Goal: Task Accomplishment & Management: Complete application form

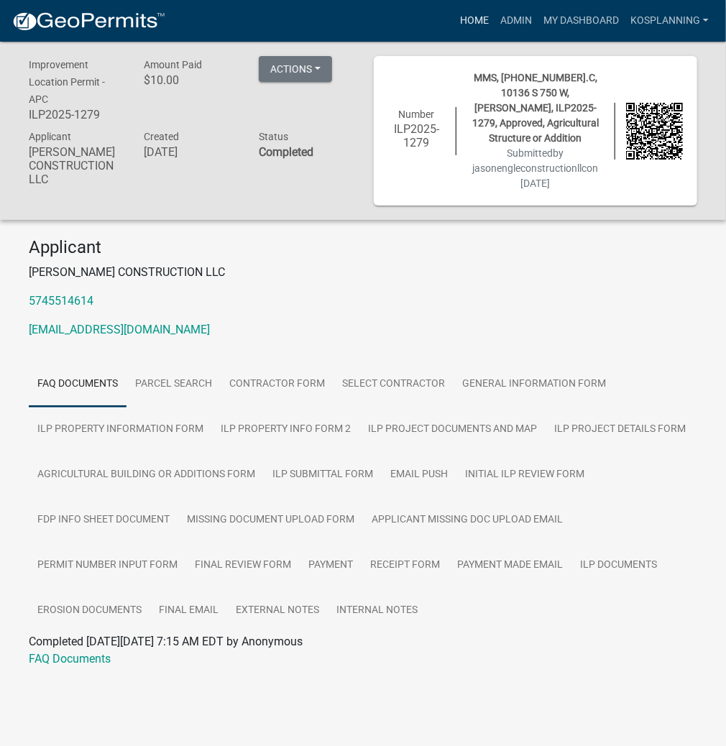
click at [469, 15] on link "Home" at bounding box center [474, 20] width 40 height 27
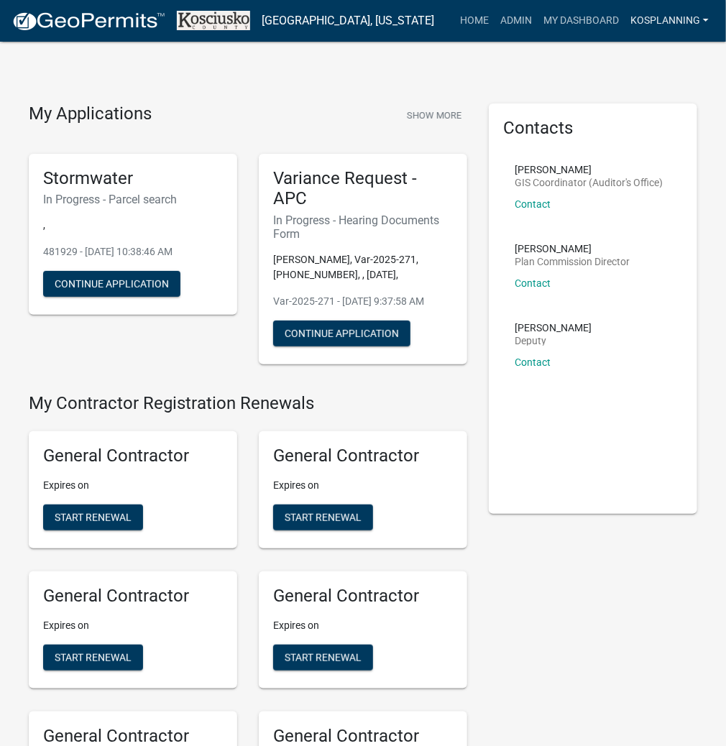
click at [643, 19] on link "kosplanning" at bounding box center [669, 20] width 90 height 27
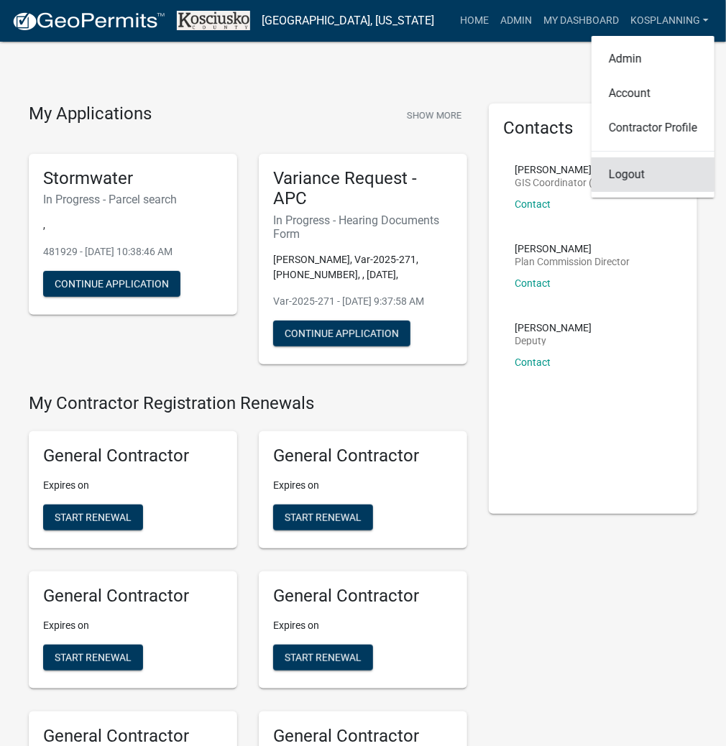
click at [628, 175] on link "Logout" at bounding box center [652, 174] width 123 height 34
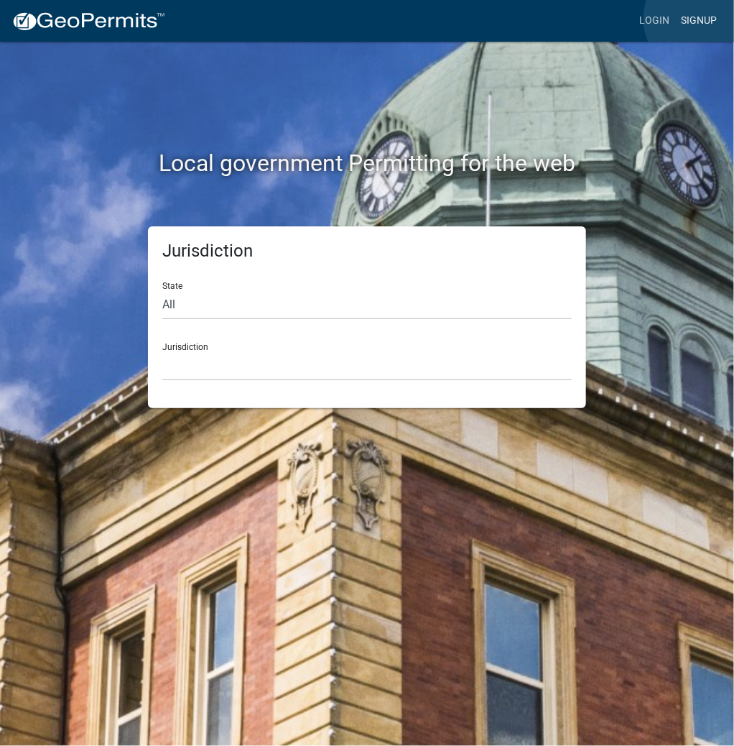
click at [703, 19] on link "Signup" at bounding box center [698, 20] width 47 height 27
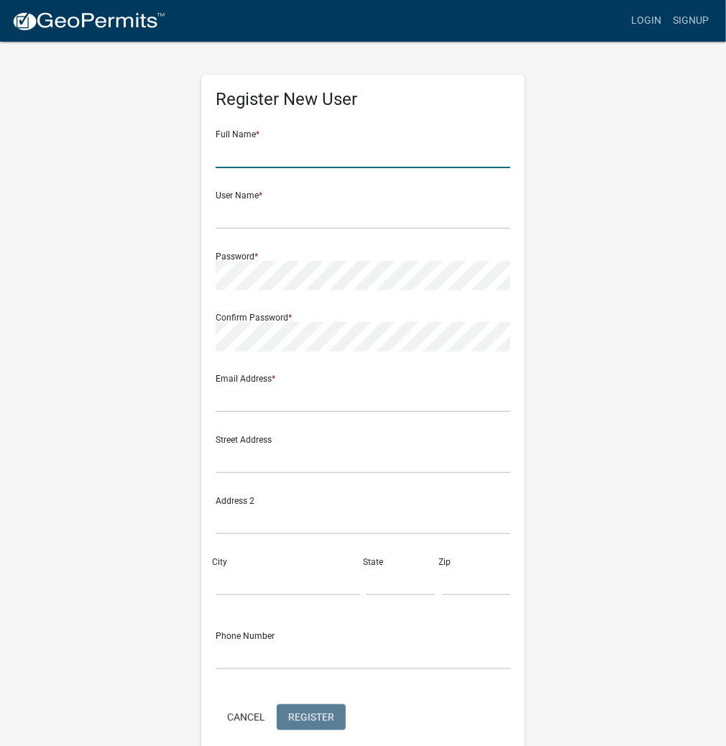
click at [316, 151] on input "text" at bounding box center [363, 153] width 295 height 29
type input "m"
type input "[PERSON_NAME]"
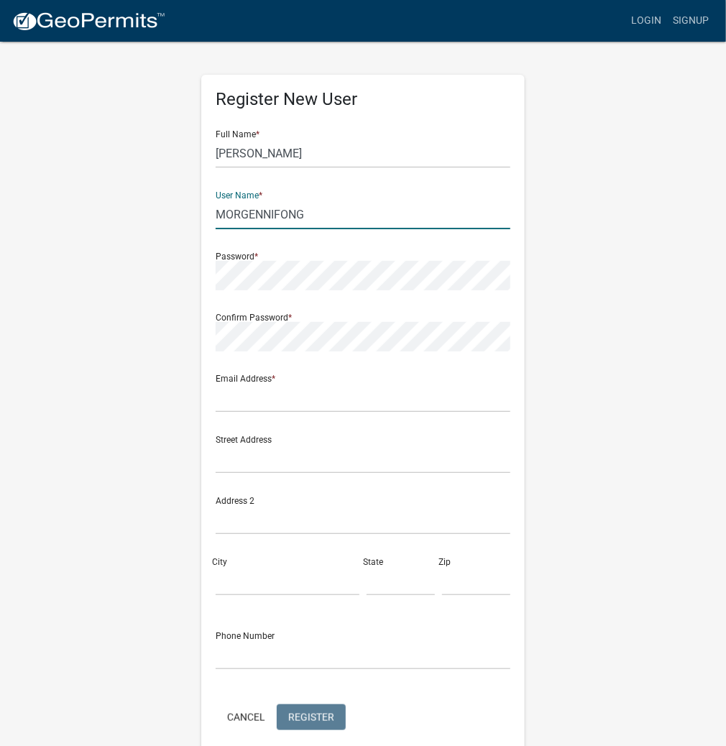
type input "MORGENNIFONG"
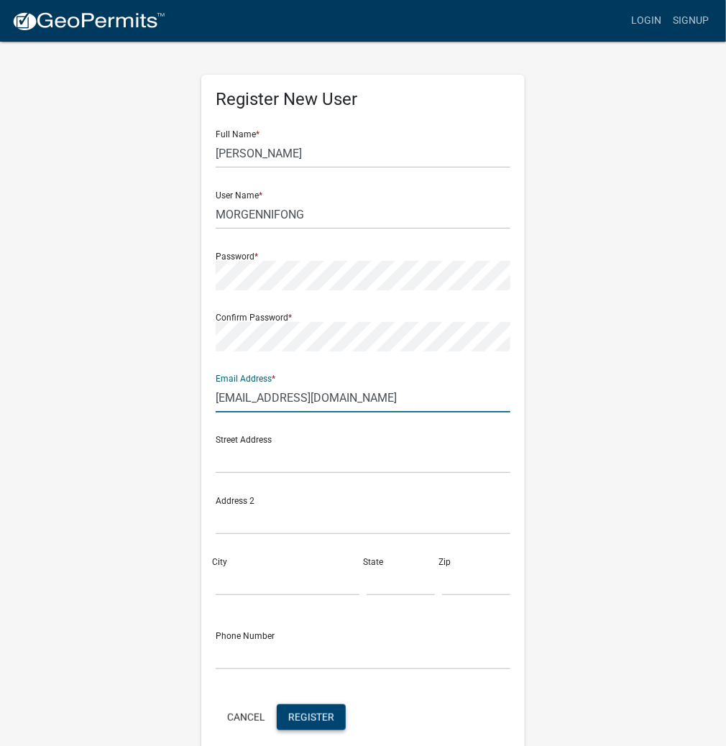
type input "[EMAIL_ADDRESS][DOMAIN_NAME]"
click at [299, 716] on span "Register" at bounding box center [311, 716] width 46 height 11
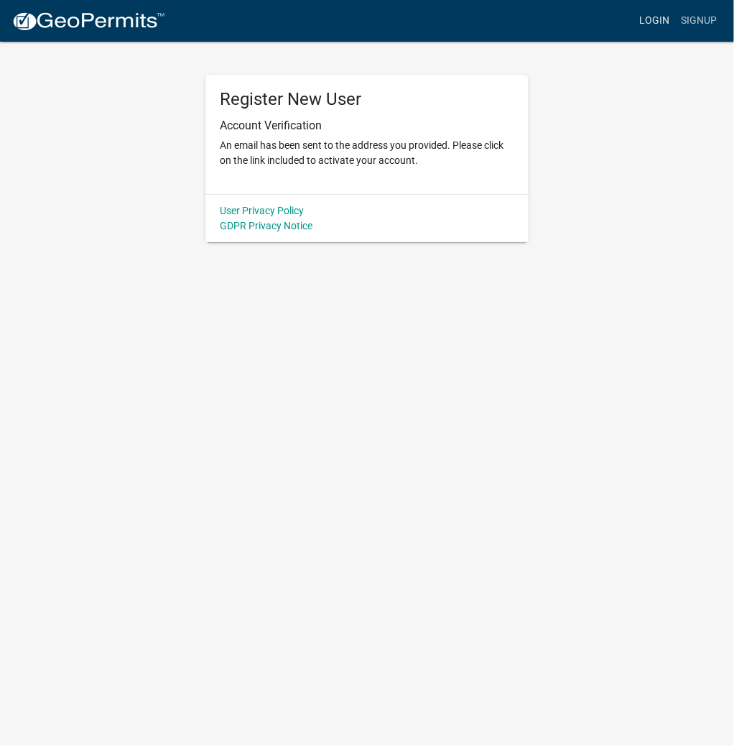
click at [655, 22] on link "Login" at bounding box center [655, 20] width 42 height 27
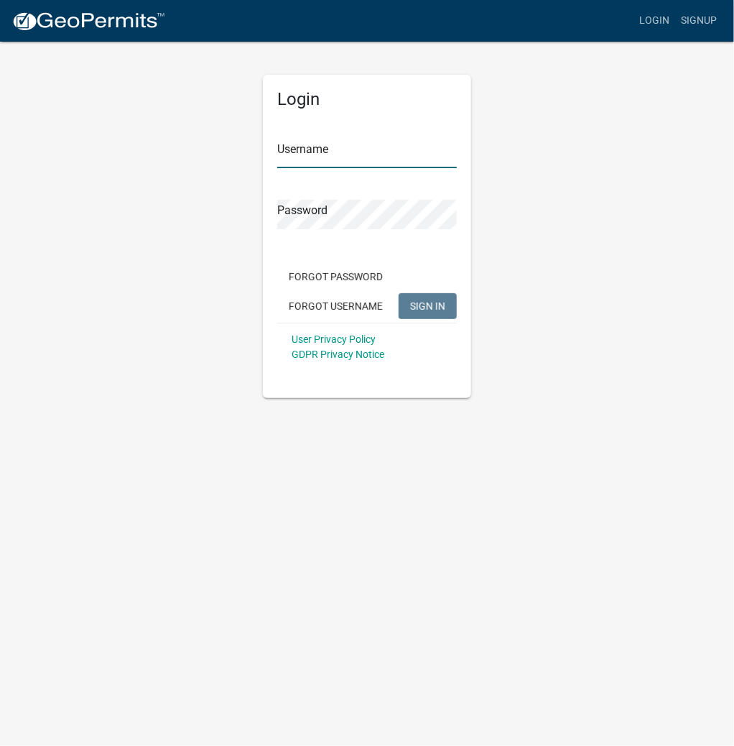
click at [356, 154] on input "Username" at bounding box center [367, 153] width 180 height 29
type input "m"
type input "MORGENNIFONG"
click at [399, 293] on button "SIGN IN" at bounding box center [428, 306] width 58 height 26
